Goal: Obtain resource: Obtain resource

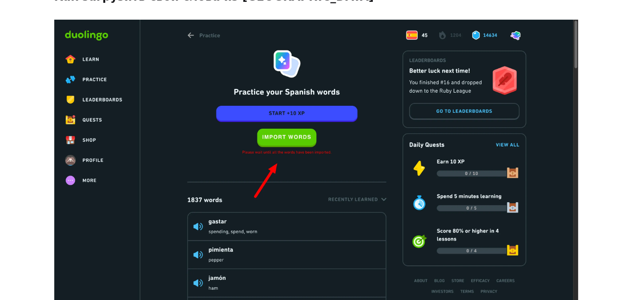
scroll to position [434, 0]
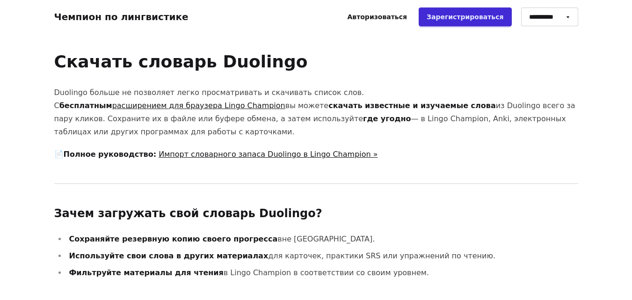
click at [181, 152] on font "Импорт словарного запаса Duolingo в Lingo Champion »" at bounding box center [268, 154] width 219 height 9
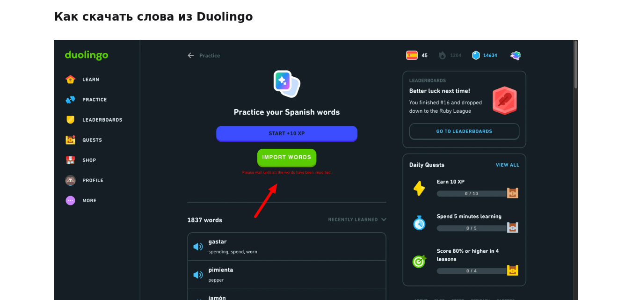
scroll to position [463, 0]
